Goal: Use online tool/utility: Utilize a website feature to perform a specific function

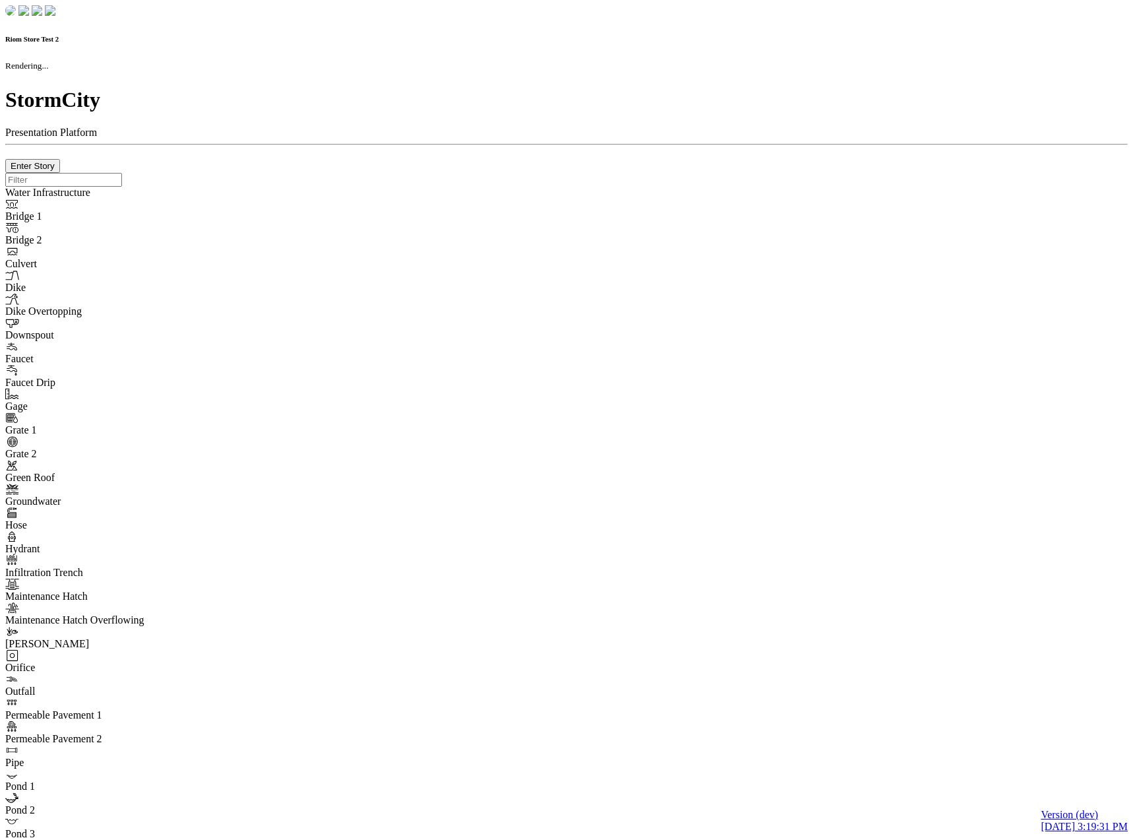
checkbox input "true"
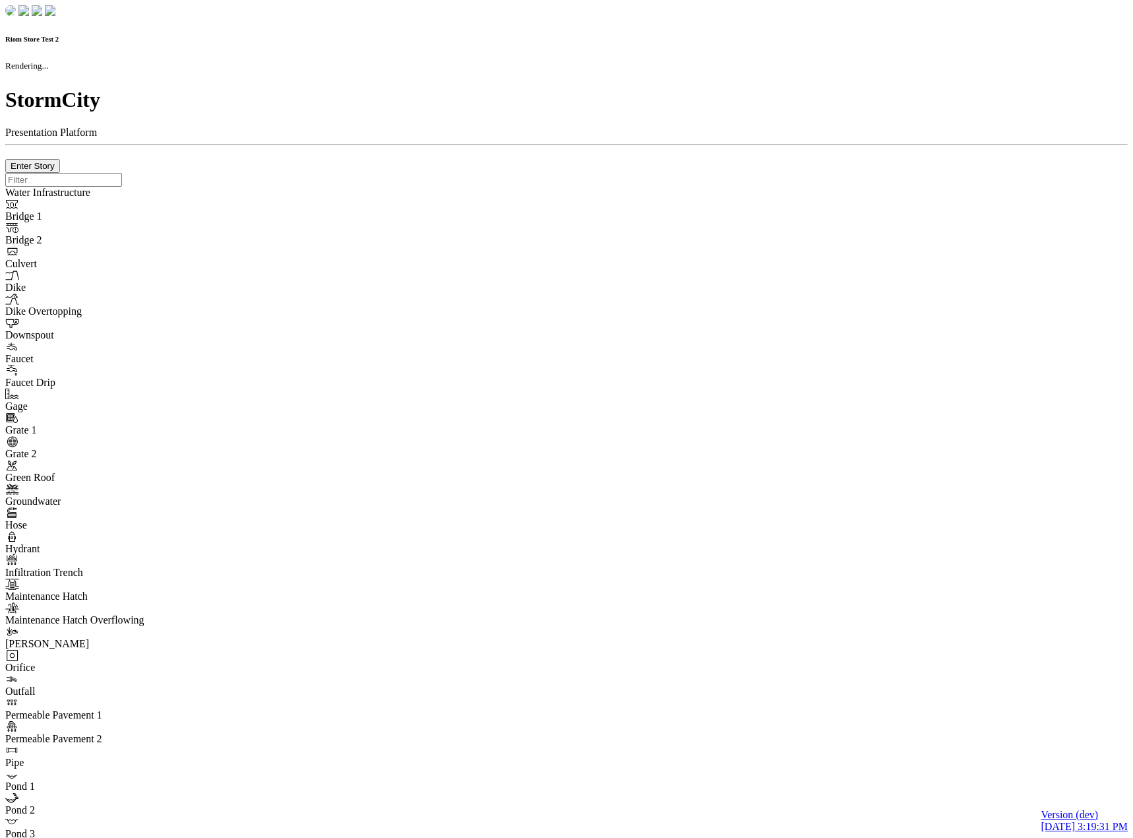
type input "0m"
type textarea "Depth = 0"
checkbox input "true"
select select "CIRCLE"
type input "7"
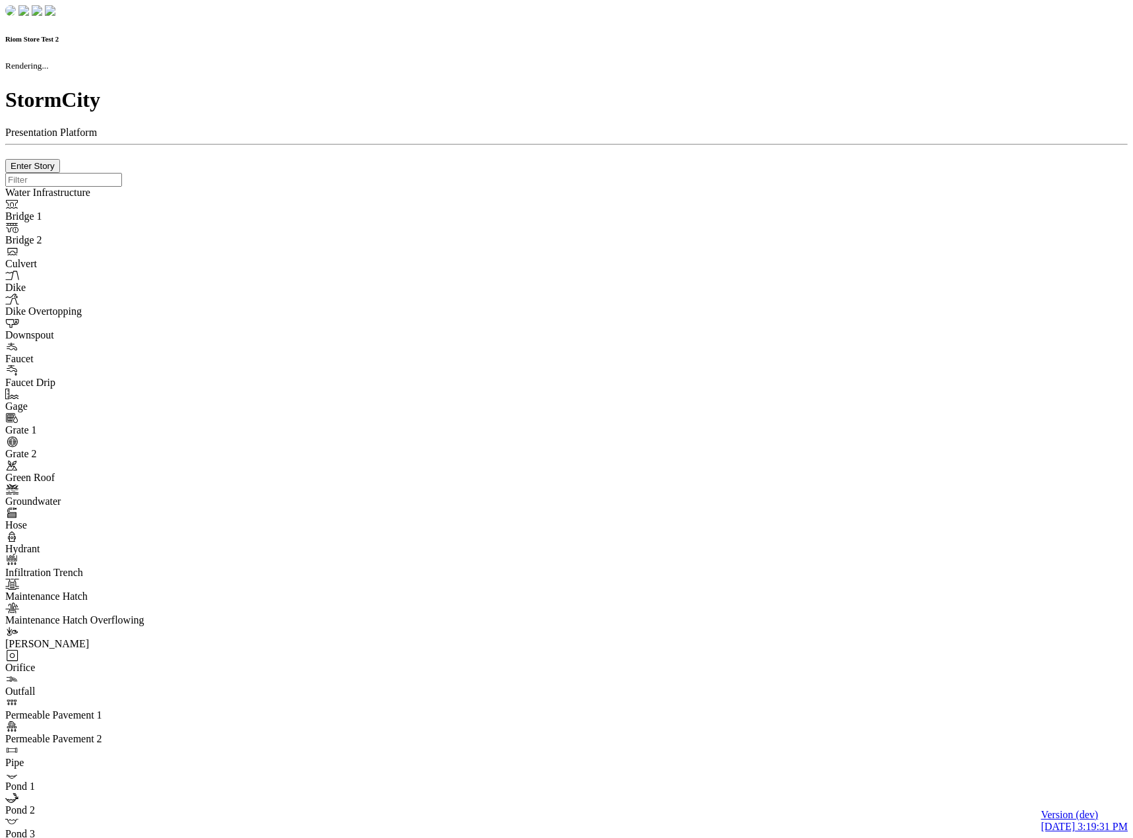
checkbox input "true"
type input "0"
type textarea "<i class="far fa-building"></i>"
select select "None"
type input "7"
